Goal: Task Accomplishment & Management: Manage account settings

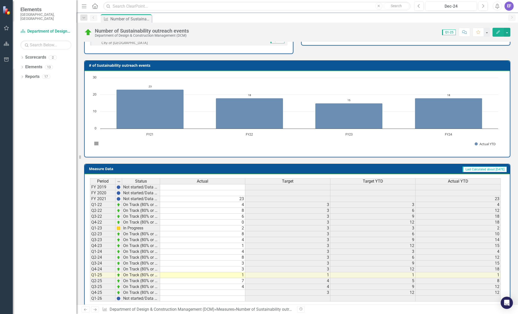
scroll to position [97, 0]
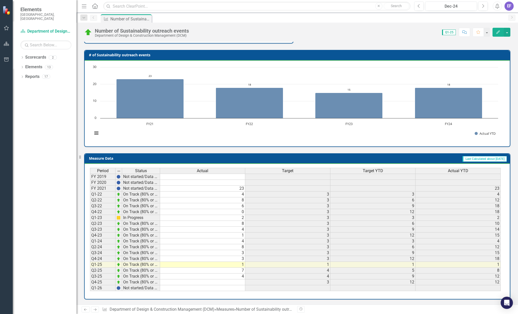
click at [347, 18] on div "Measure Number of Sustainability outreach events Pin" at bounding box center [303, 18] width 406 height 8
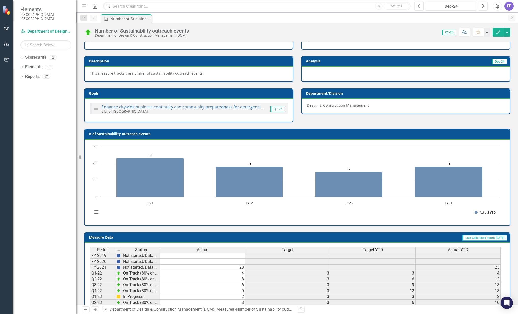
scroll to position [0, 0]
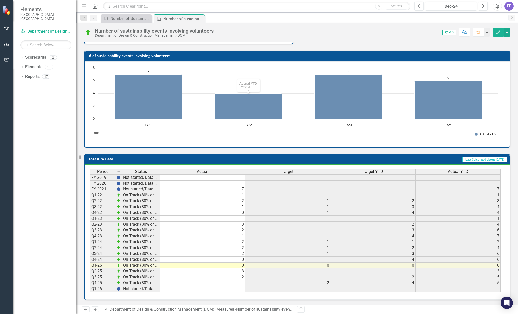
scroll to position [97, 0]
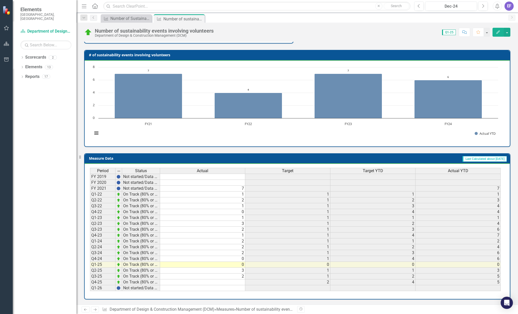
click at [28, 12] on span "Elements" at bounding box center [45, 9] width 51 height 6
click at [510, 4] on div "EF" at bounding box center [509, 6] width 9 height 9
click at [486, 66] on link "Logout Log Out" at bounding box center [493, 64] width 40 height 9
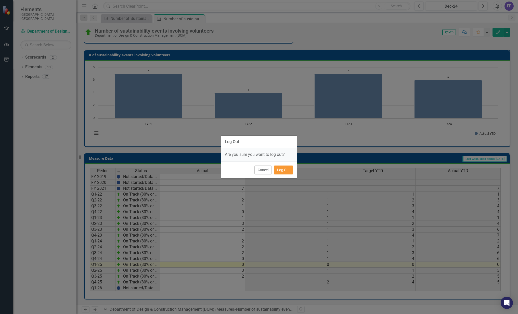
click at [286, 171] on button "Log Out" at bounding box center [283, 170] width 19 height 9
